Goal: Transaction & Acquisition: Obtain resource

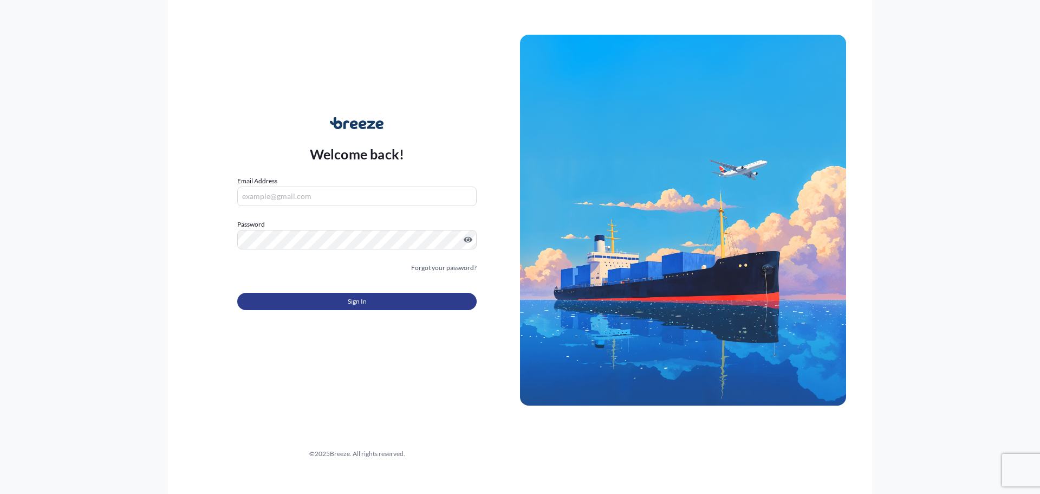
type input "[PERSON_NAME][EMAIL_ADDRESS][DOMAIN_NAME]"
click at [413, 296] on button "Sign In" at bounding box center [356, 301] width 239 height 17
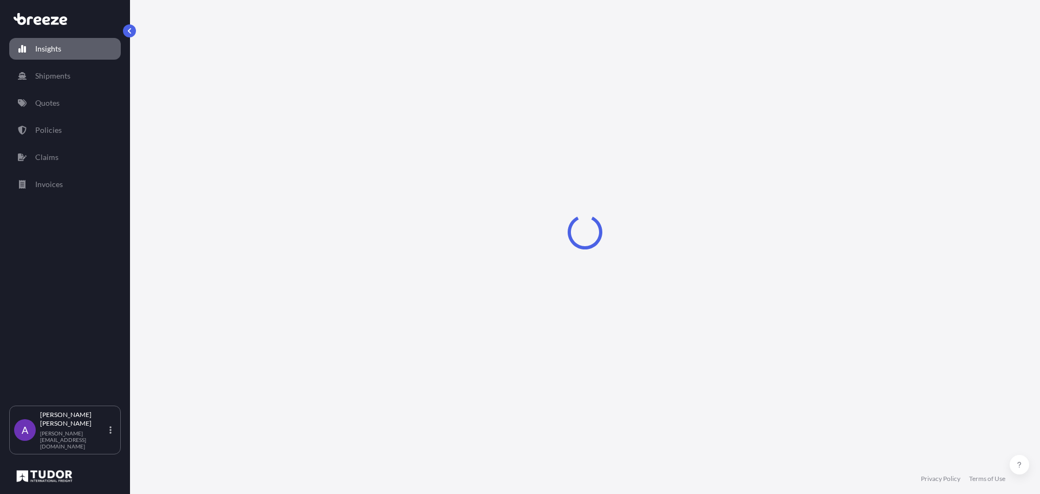
select select "2025"
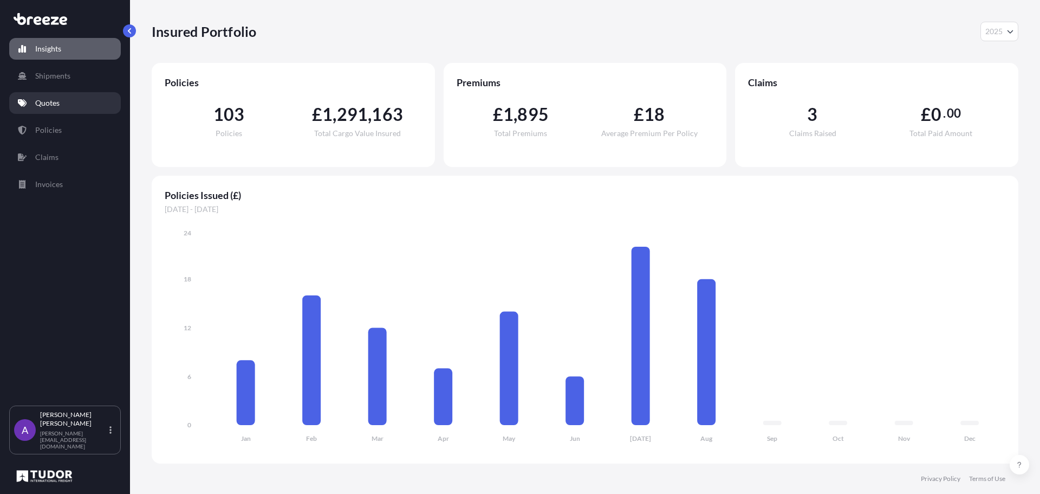
click at [44, 100] on p "Quotes" at bounding box center [47, 103] width 24 height 11
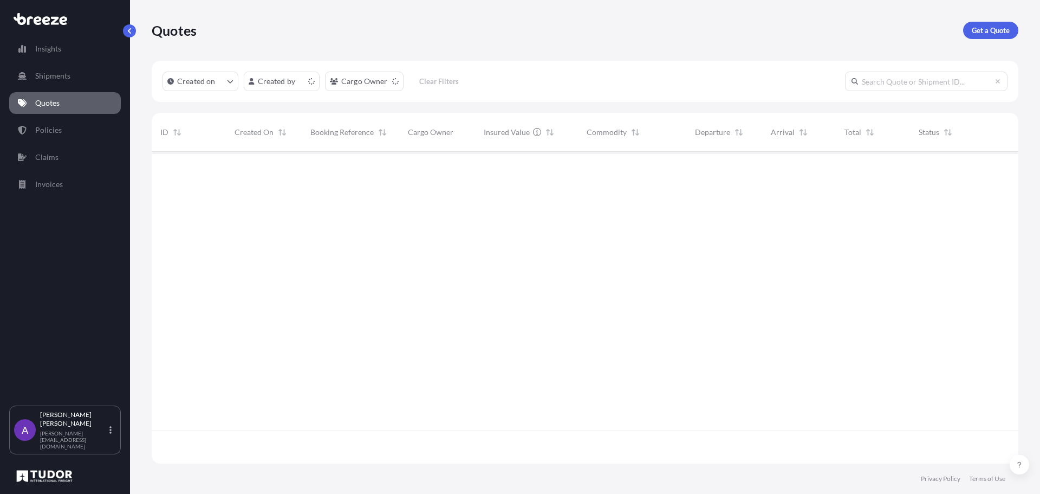
scroll to position [309, 859]
click at [1000, 28] on p "Get a Quote" at bounding box center [991, 30] width 38 height 11
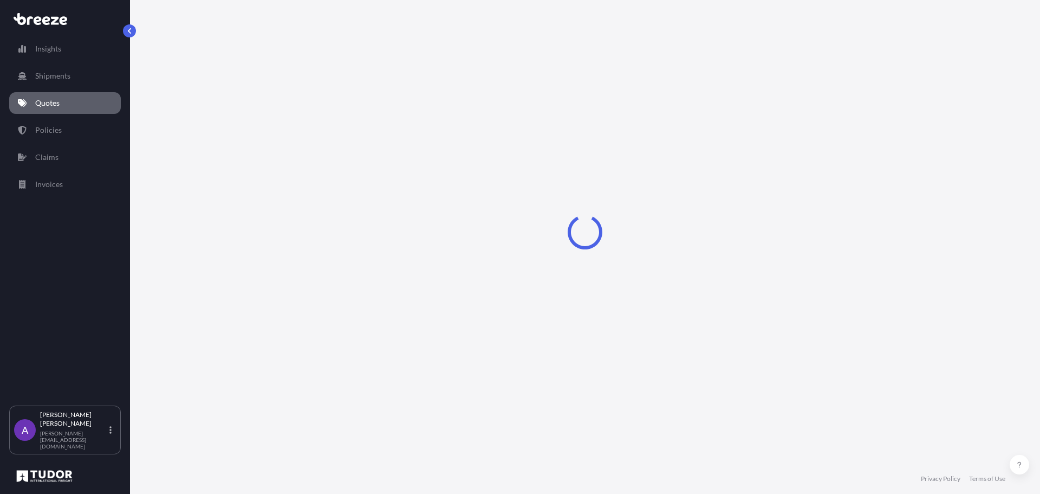
select select "Sea"
select select "1"
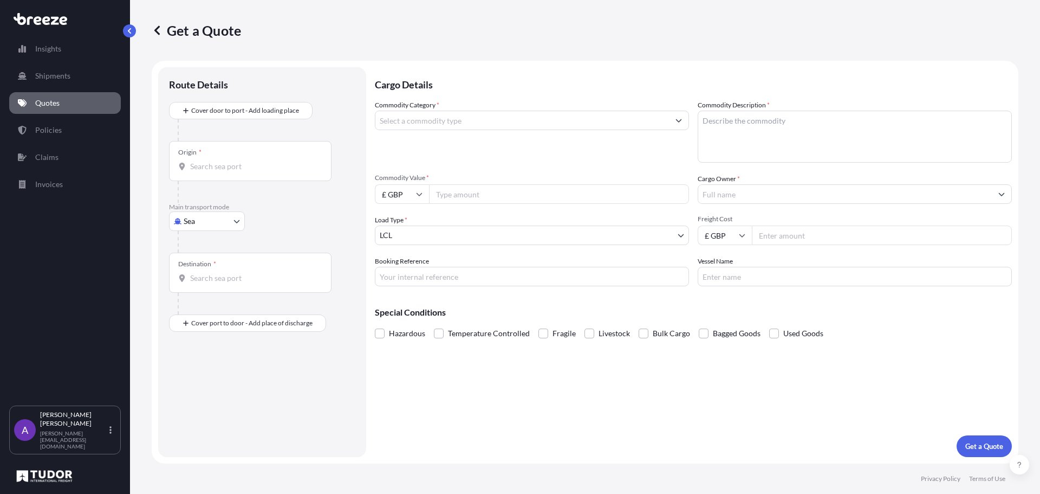
click at [206, 225] on body "Insights Shipments Quotes Policies Claims Invoices A [PERSON_NAME] [PERSON_NAME…" at bounding box center [520, 247] width 1040 height 494
click at [209, 263] on div "Air" at bounding box center [206, 269] width 67 height 20
select select "Air"
click at [209, 272] on div "Destination *" at bounding box center [197, 268] width 38 height 9
click at [209, 277] on input "Destination *" at bounding box center [254, 282] width 128 height 11
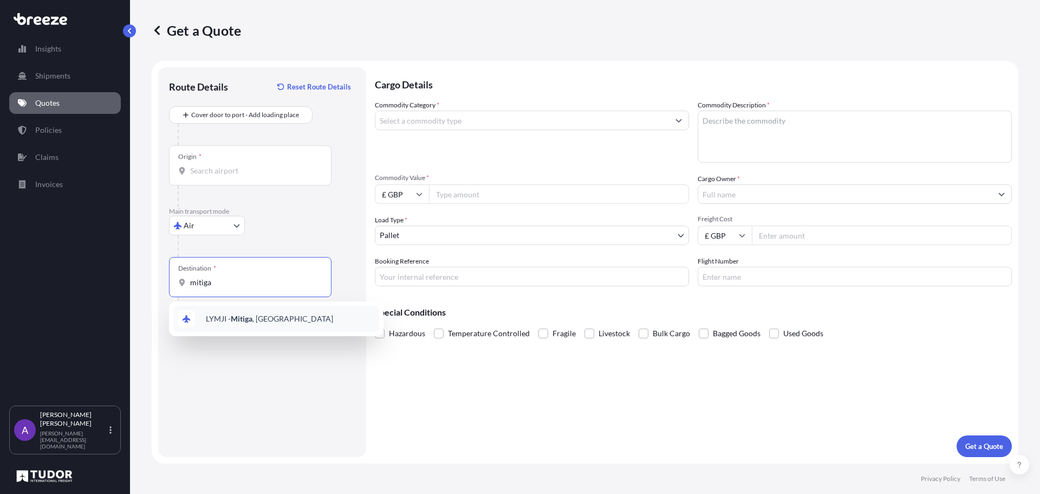
click at [224, 315] on span "LYMJI - Mitiga , [GEOGRAPHIC_DATA]" at bounding box center [269, 318] width 127 height 11
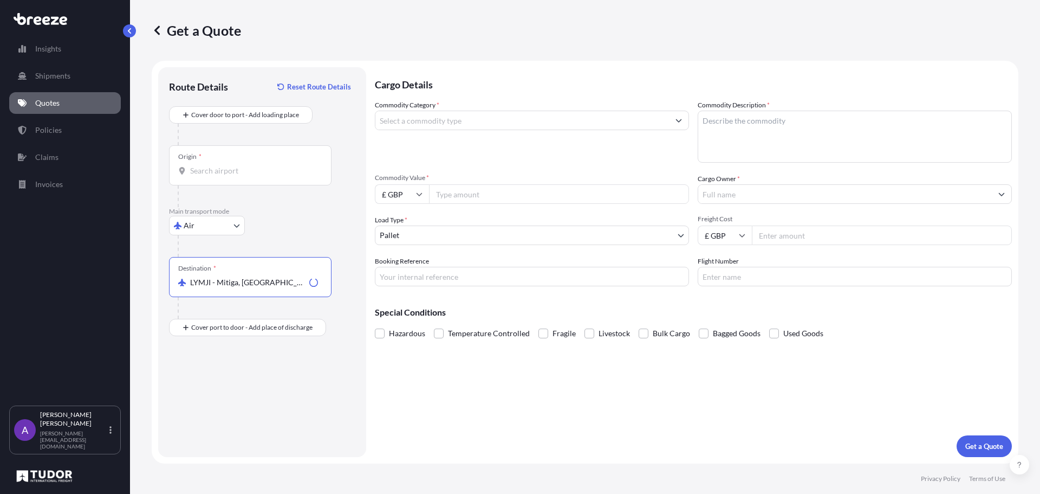
type input "LYMJI - Mitiga, [GEOGRAPHIC_DATA]"
click at [226, 164] on div "Origin *" at bounding box center [250, 165] width 163 height 40
click at [226, 165] on input "Origin *" at bounding box center [254, 170] width 128 height 11
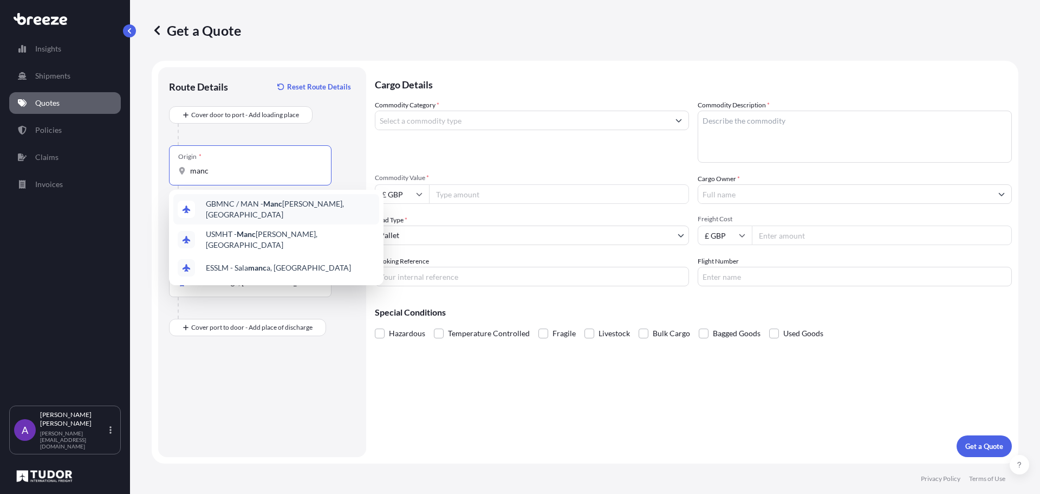
click at [254, 210] on span "GBMNC / MAN - Manc [PERSON_NAME], [GEOGRAPHIC_DATA]" at bounding box center [290, 209] width 169 height 22
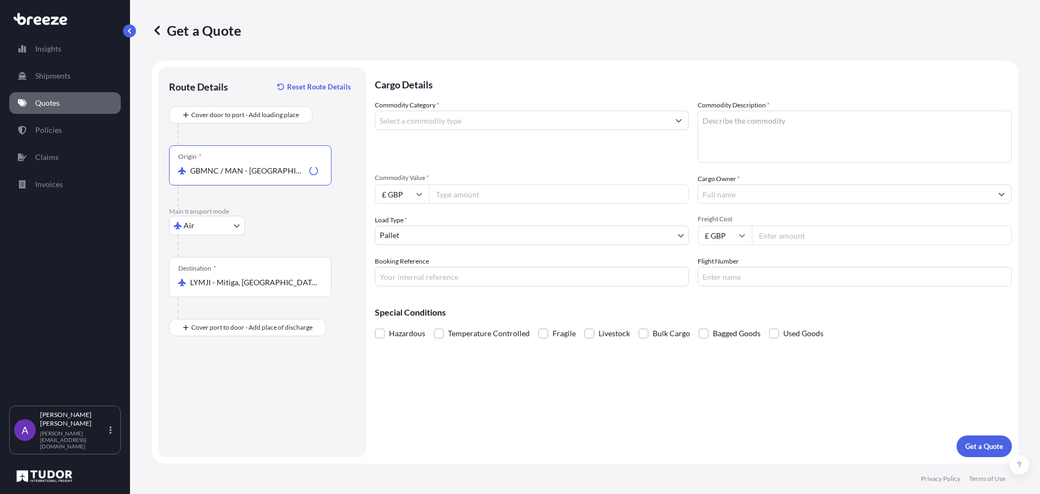
type input "GBMNC / MAN - [GEOGRAPHIC_DATA], [GEOGRAPHIC_DATA]"
click at [466, 128] on input "Commodity Category *" at bounding box center [522, 121] width 294 height 20
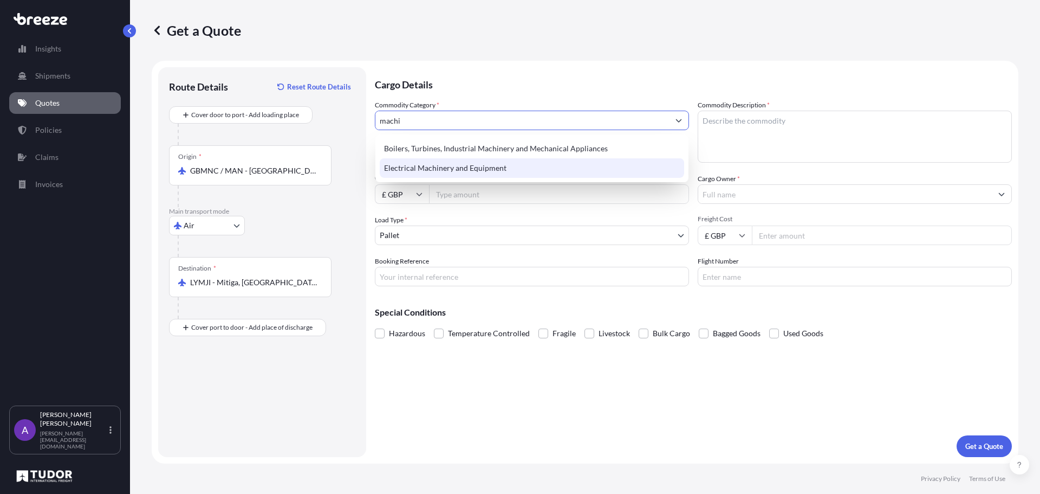
click at [465, 163] on div "Electrical Machinery and Equipment" at bounding box center [532, 168] width 304 height 20
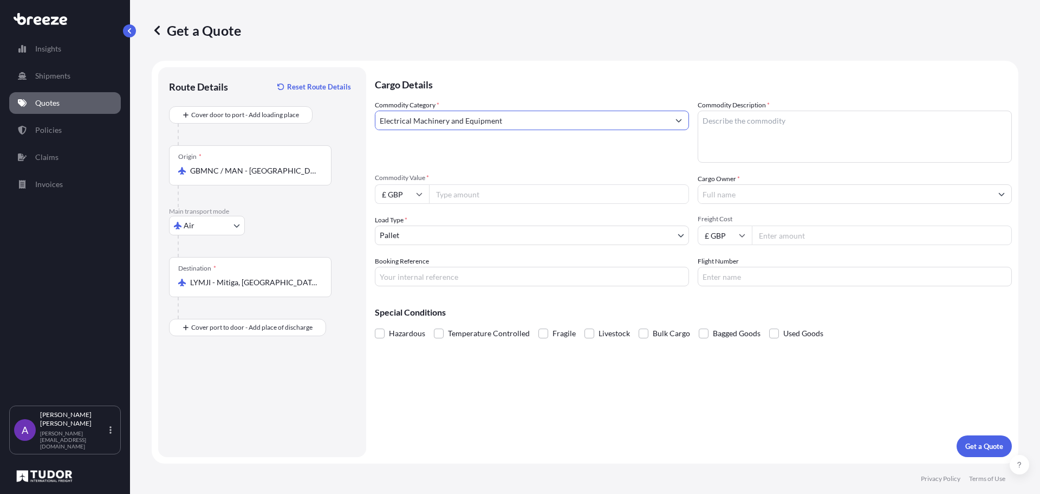
type input "Electrical Machinery and Equipment"
click at [730, 127] on textarea "Commodity Description *" at bounding box center [855, 137] width 314 height 52
click at [812, 124] on textarea "mahcinery" at bounding box center [855, 137] width 314 height 52
drag, startPoint x: 707, startPoint y: 127, endPoint x: 562, endPoint y: 124, distance: 145.2
click at [562, 124] on div "Commodity Category * Electrical Machinery and Equipment Commodity Description *…" at bounding box center [693, 193] width 637 height 186
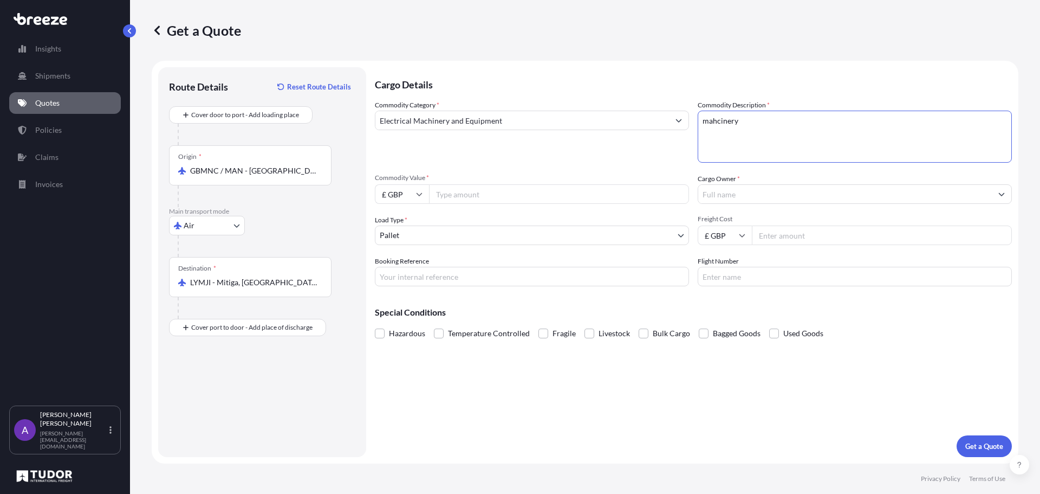
paste textarea "electrical power supplies and transmitters"
type textarea "electrical power supplies and transmitters"
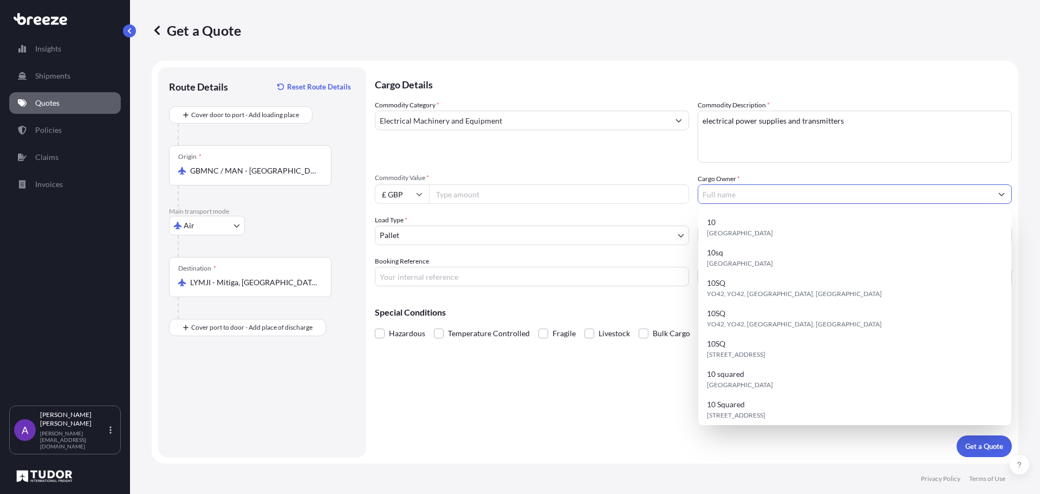
click at [715, 190] on input "Cargo Owner *" at bounding box center [845, 194] width 294 height 20
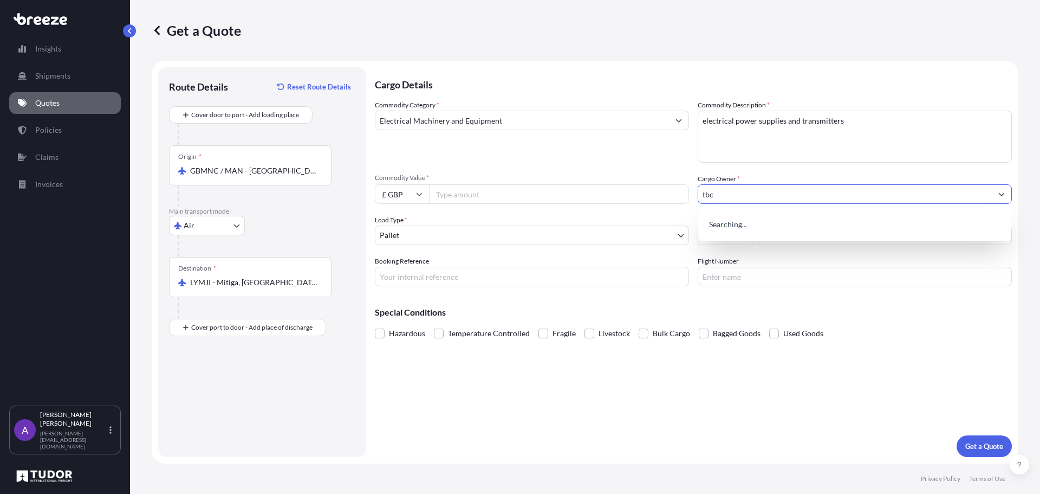
type input "tbc"
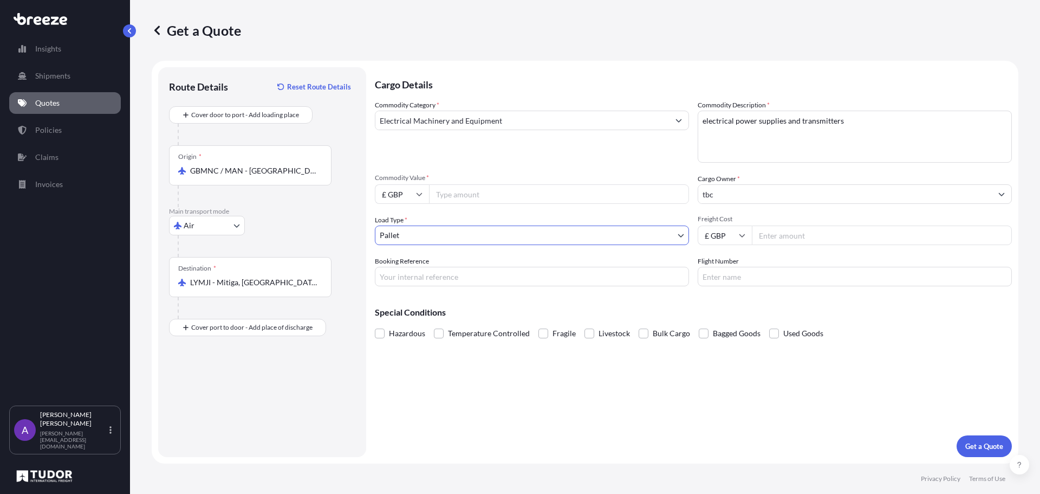
click at [545, 192] on input "Commodity Value *" at bounding box center [559, 194] width 260 height 20
type input "55400"
click at [783, 235] on input "Freight Cost" at bounding box center [882, 235] width 260 height 20
click at [792, 232] on input "Freight Cost" at bounding box center [882, 235] width 260 height 20
type input "570"
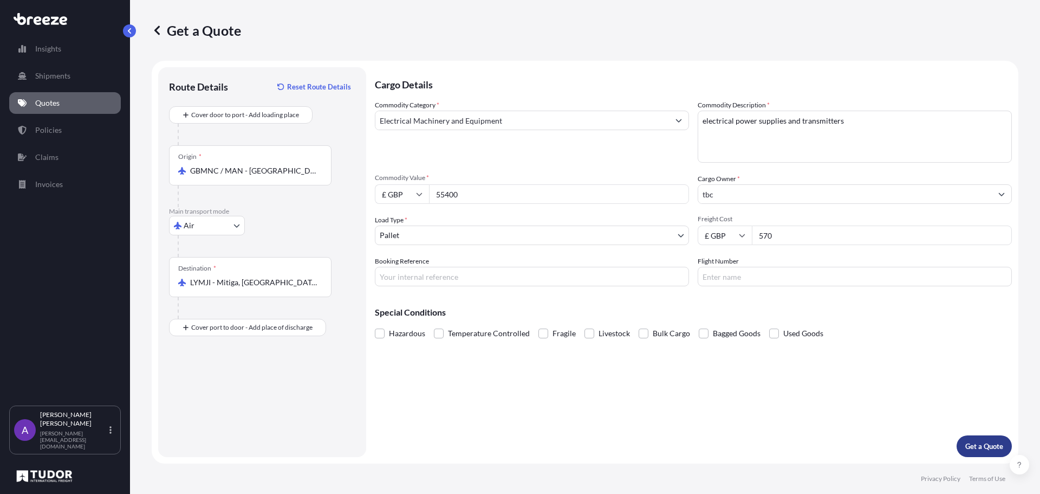
click at [981, 445] on p "Get a Quote" at bounding box center [985, 445] width 38 height 11
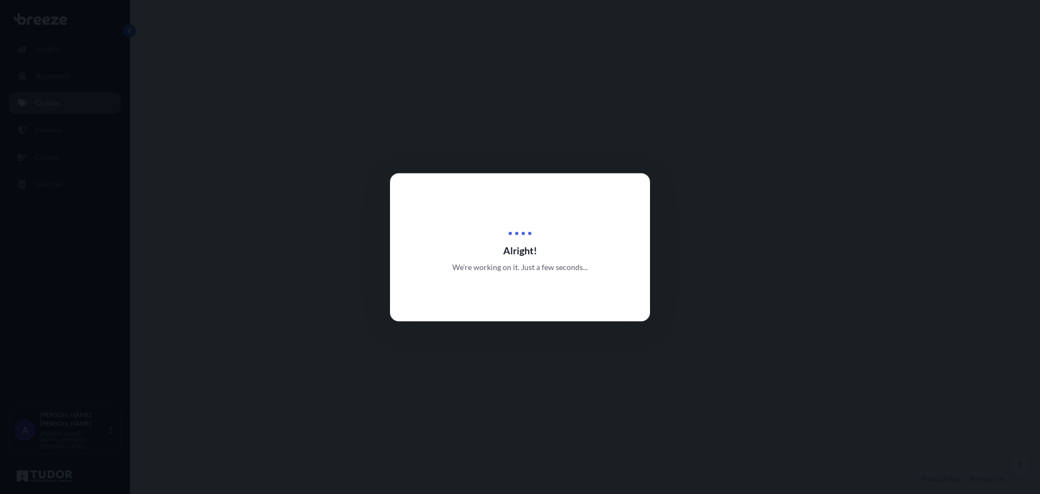
select select "Air"
select select "1"
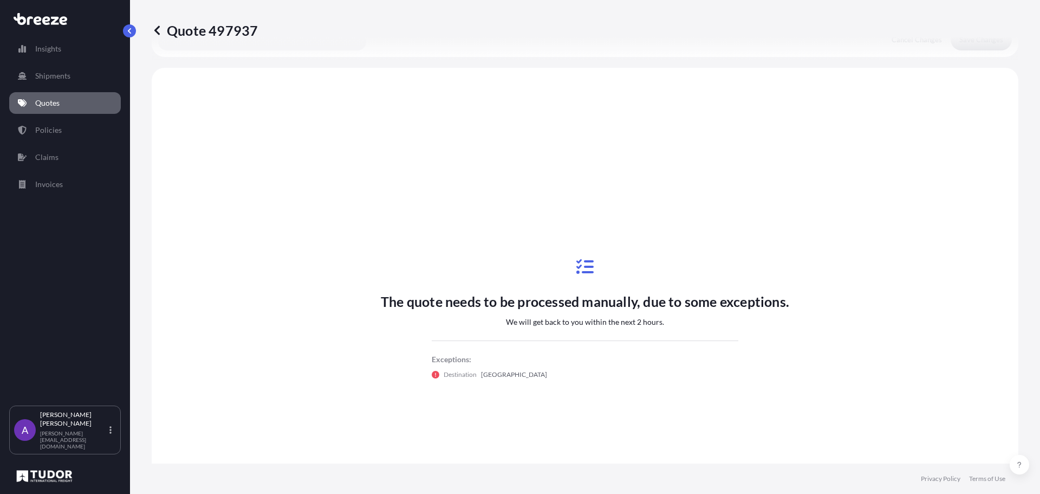
scroll to position [326, 0]
